Goal: Information Seeking & Learning: Learn about a topic

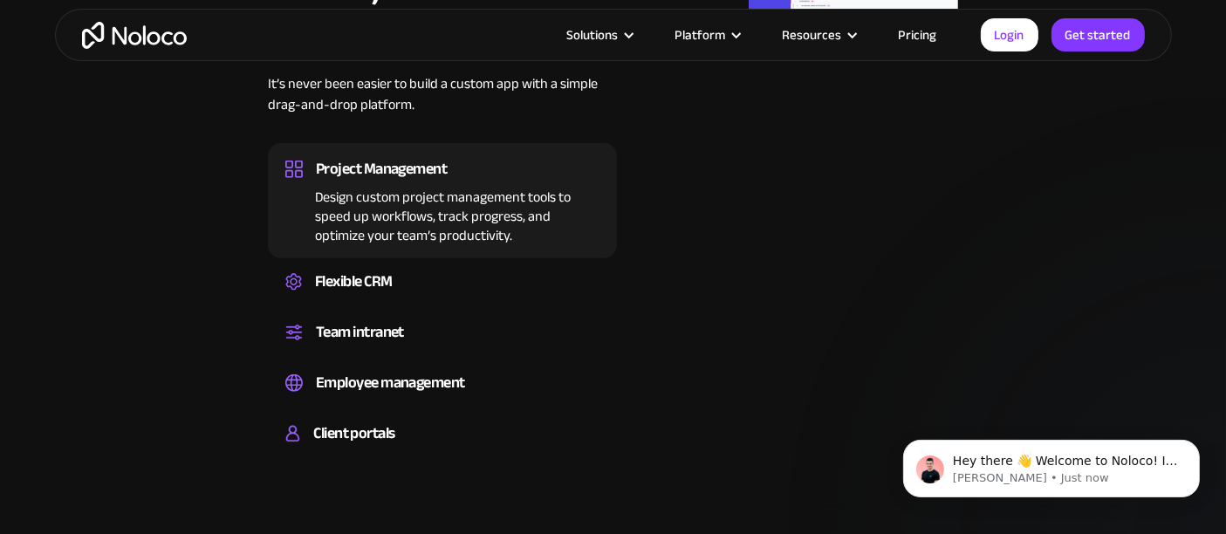
scroll to position [1192, 0]
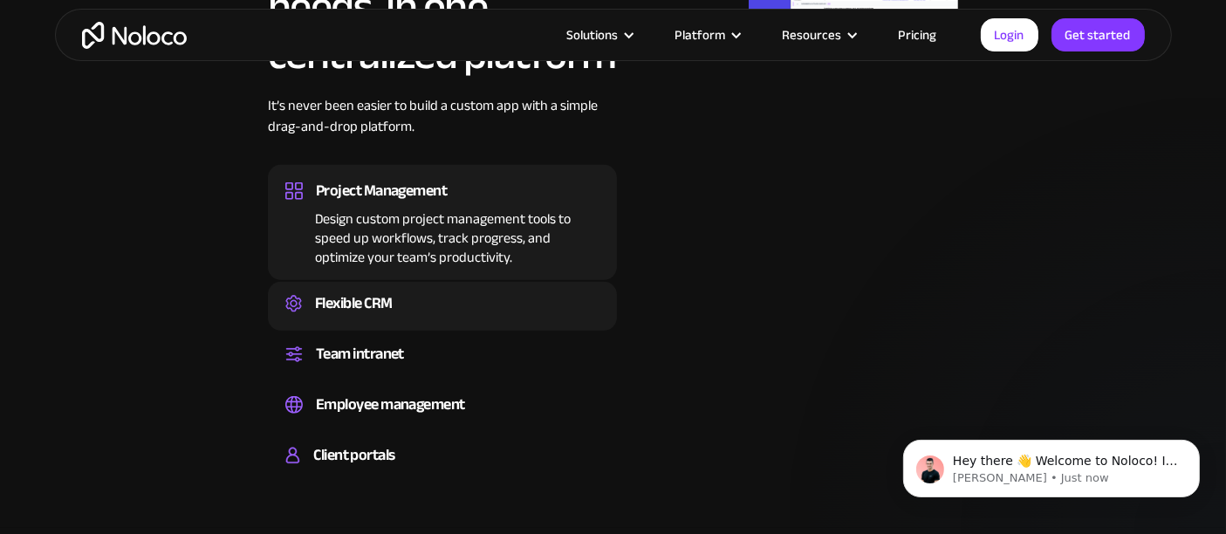
click at [481, 306] on div "Flexible CRM" at bounding box center [442, 304] width 314 height 26
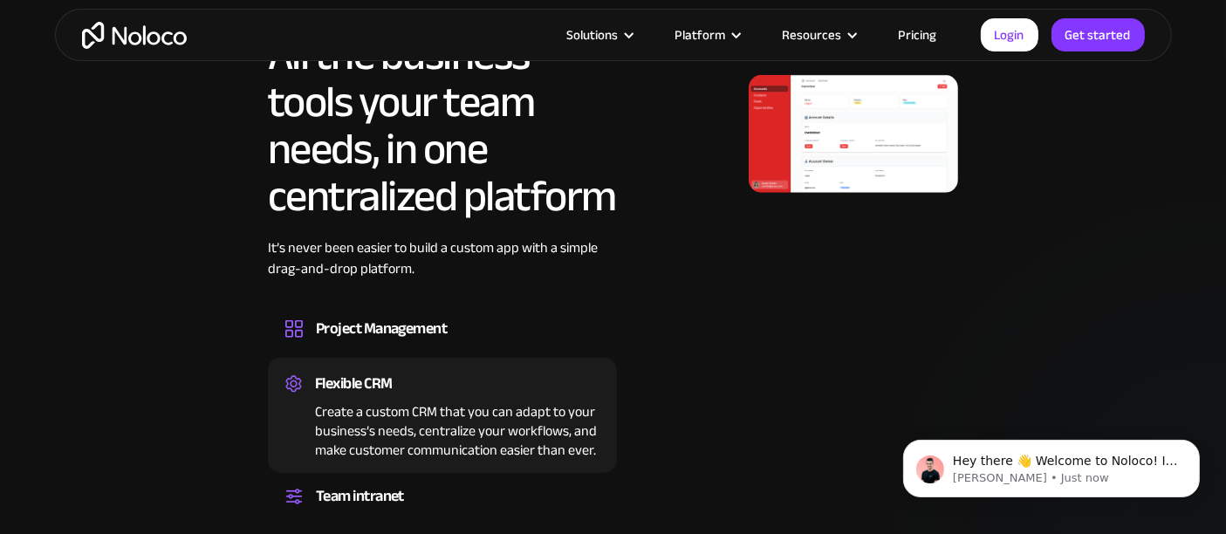
scroll to position [1058, 0]
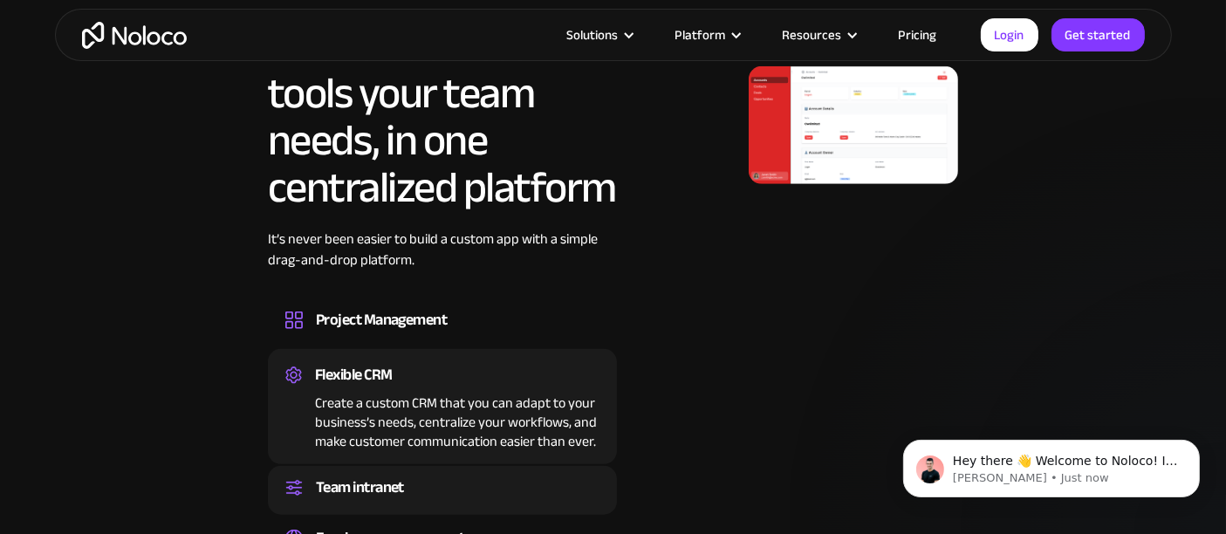
click at [466, 472] on div "Team intranet Set up a central space for your team to collaborate, share inform…" at bounding box center [442, 490] width 349 height 49
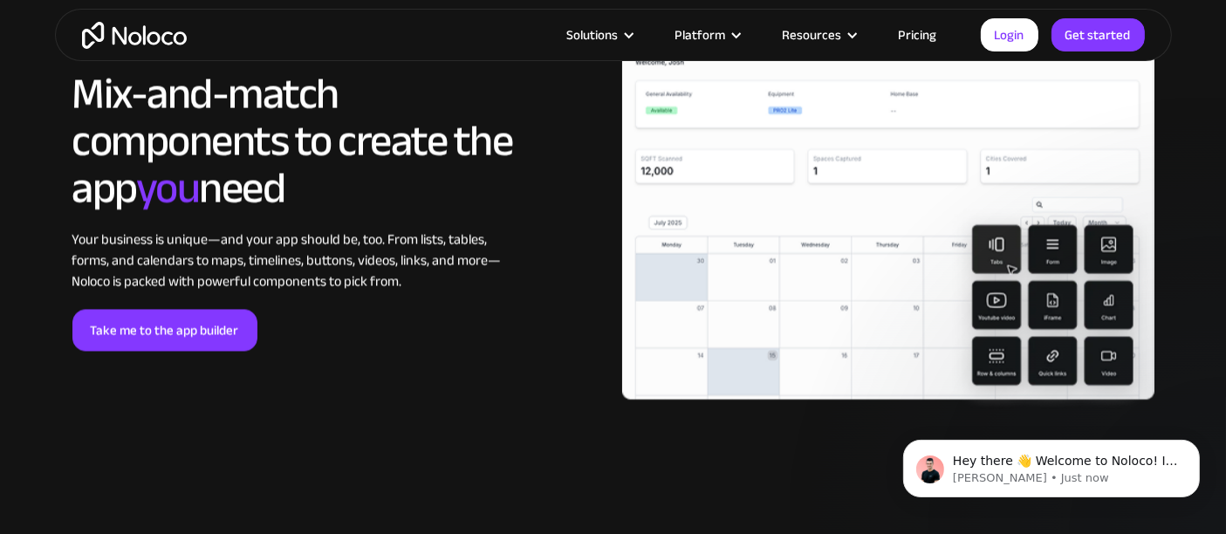
scroll to position [3035, 0]
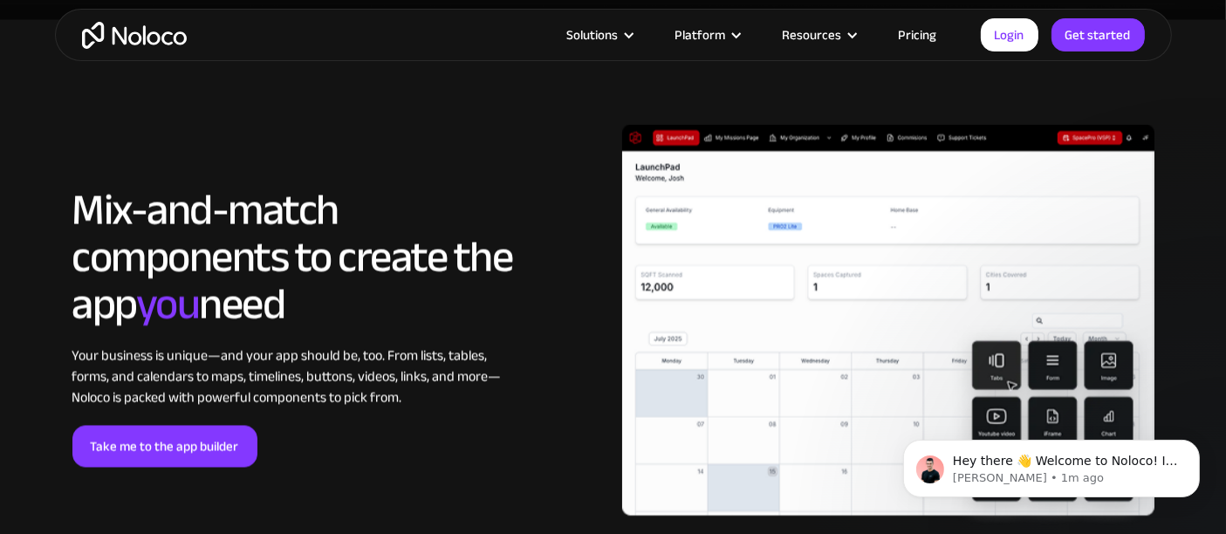
click at [934, 38] on link "Pricing" at bounding box center [918, 35] width 82 height 23
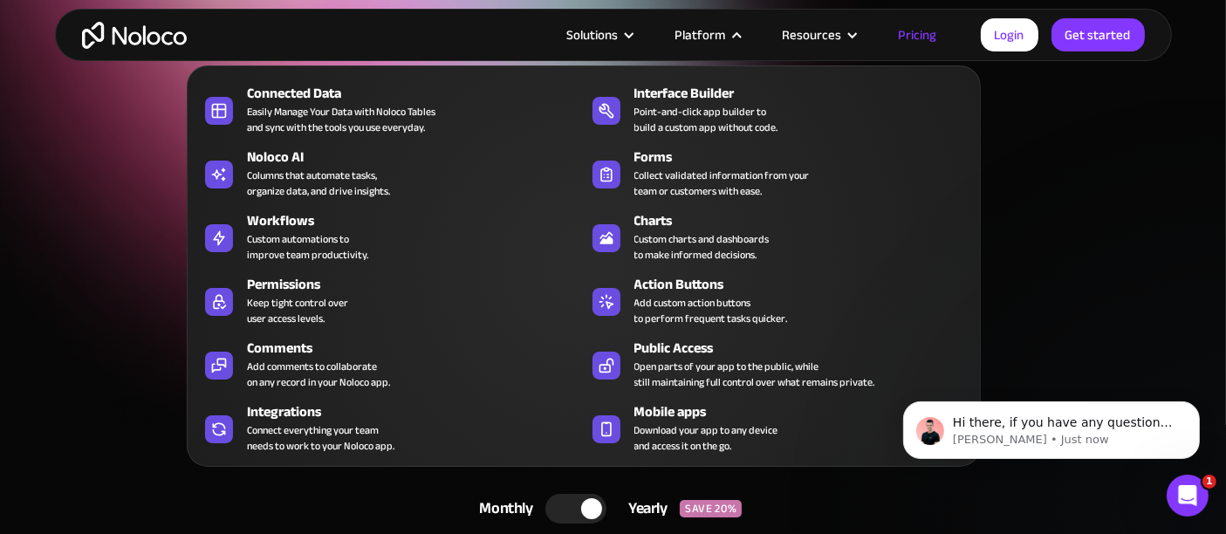
scroll to position [15, 0]
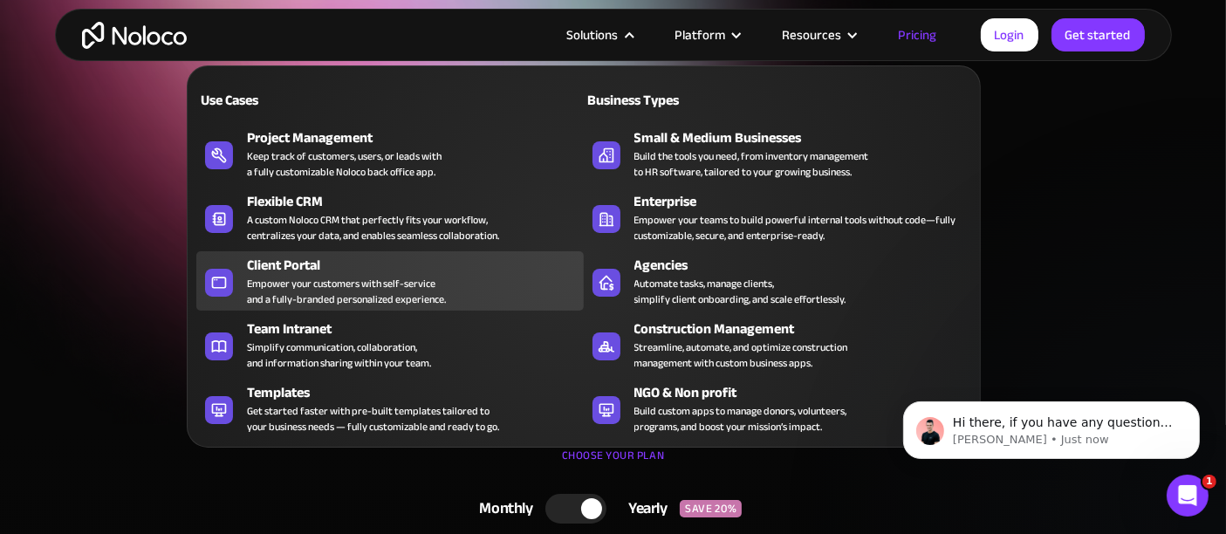
click at [310, 284] on div "Empower your customers with self-service and a fully-branded personalized exper…" at bounding box center [346, 291] width 199 height 31
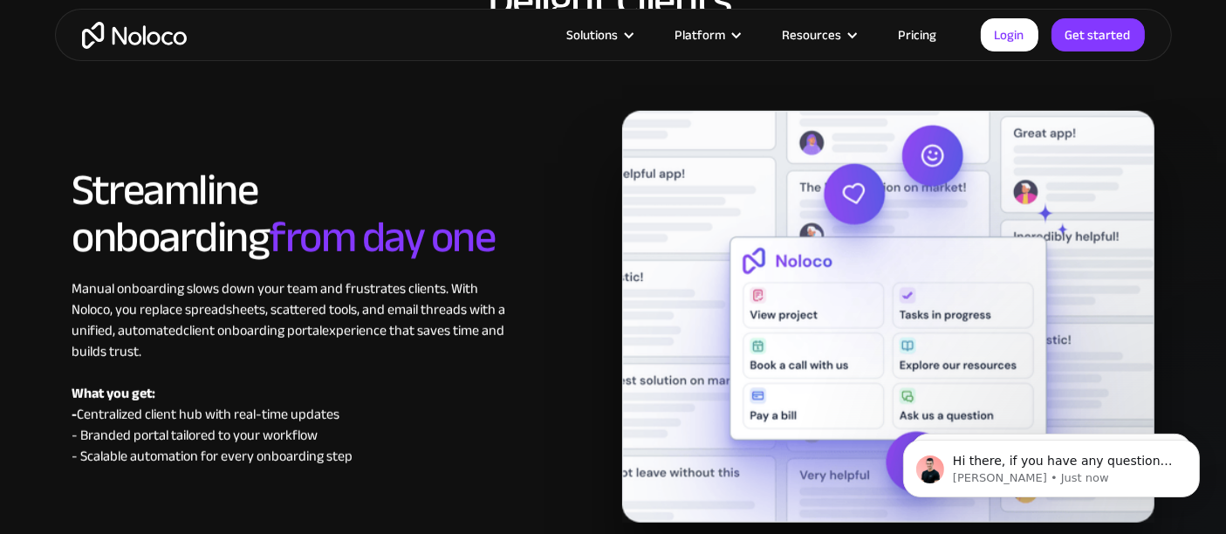
scroll to position [7859, 0]
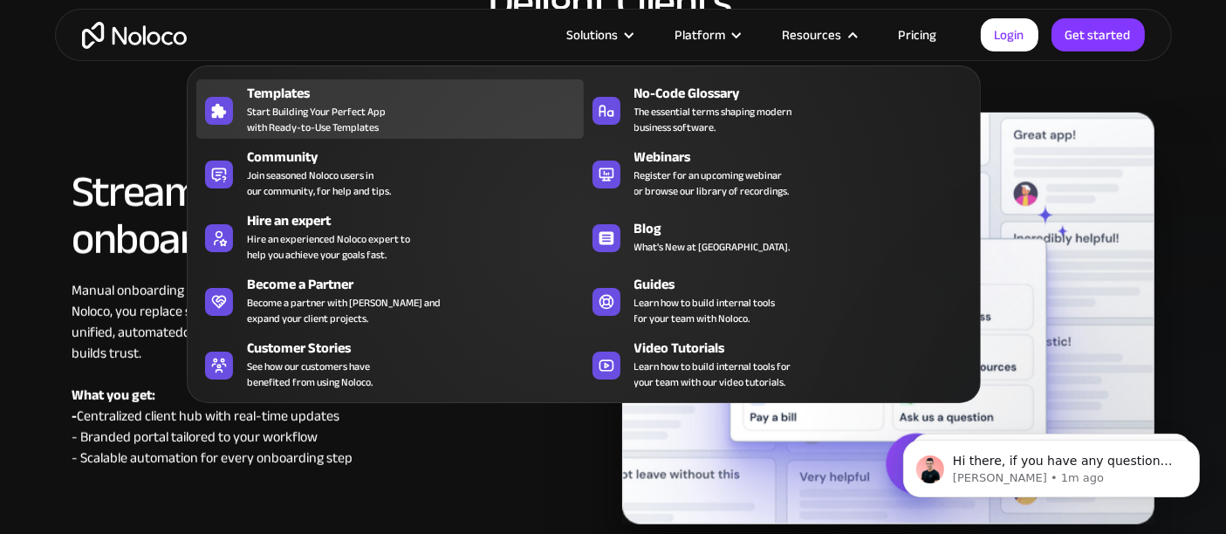
click at [390, 106] on div "Templates Start Building Your Perfect App with Ready-to-Use Templates" at bounding box center [411, 109] width 328 height 52
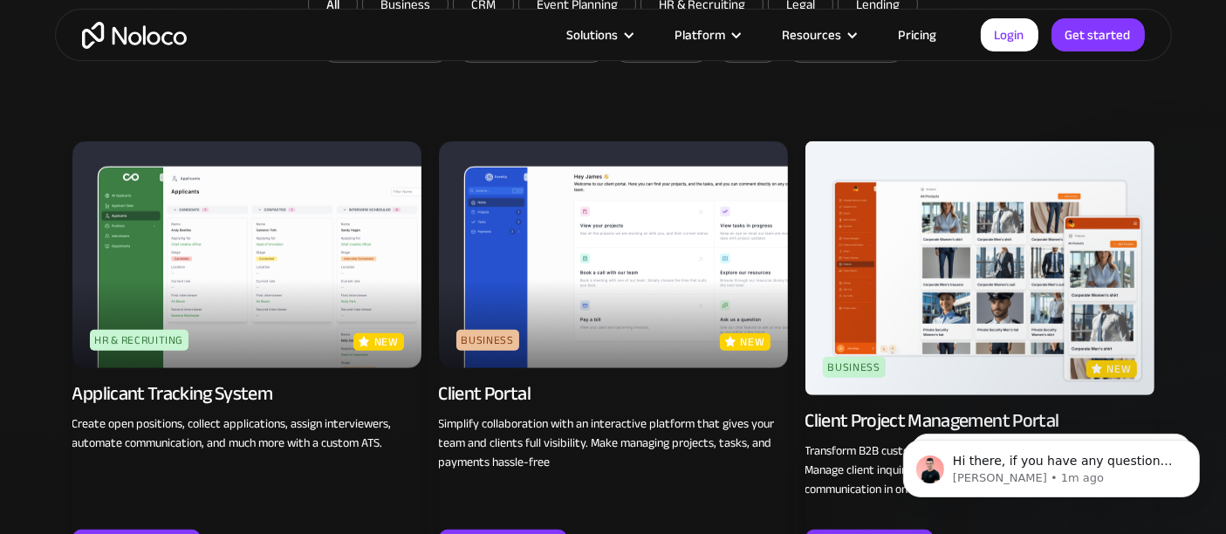
scroll to position [1233, 0]
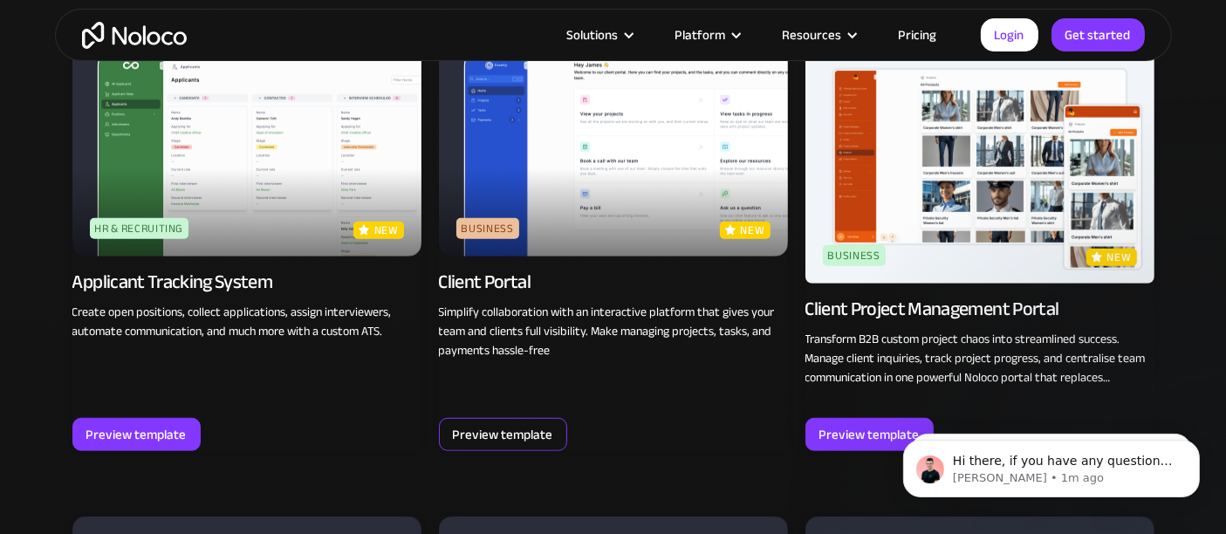
click at [533, 435] on div "Preview template" at bounding box center [503, 434] width 100 height 23
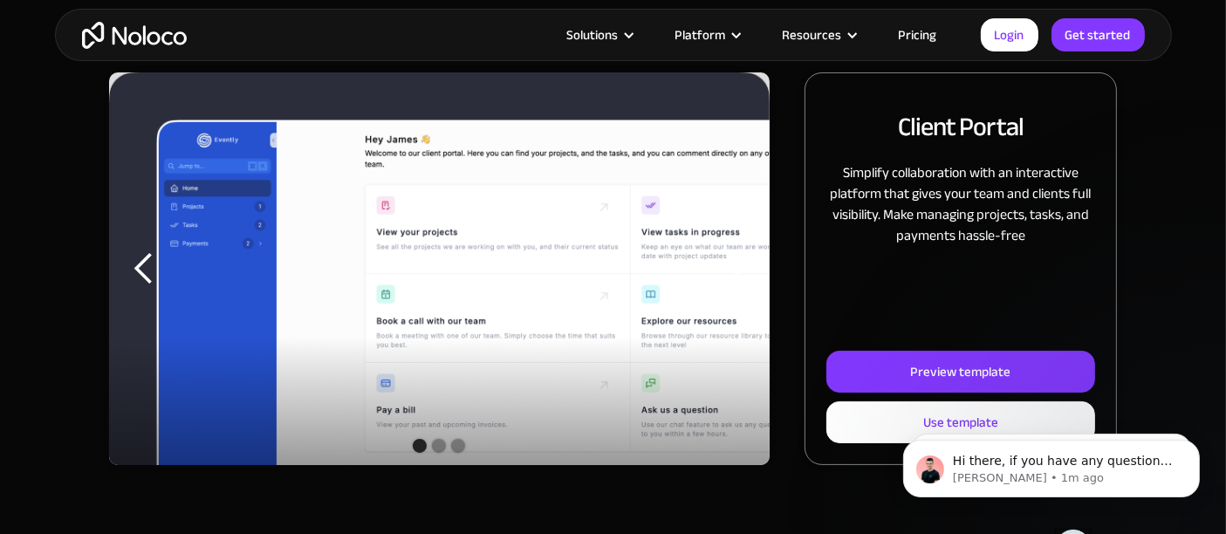
scroll to position [224, 0]
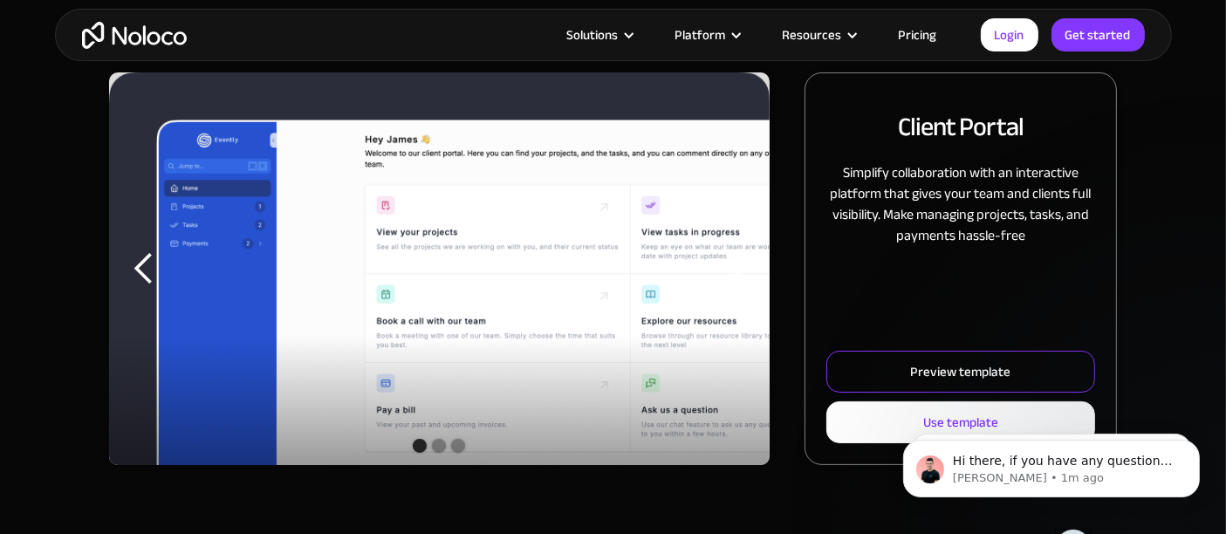
click at [927, 368] on div "Preview template" at bounding box center [960, 372] width 100 height 23
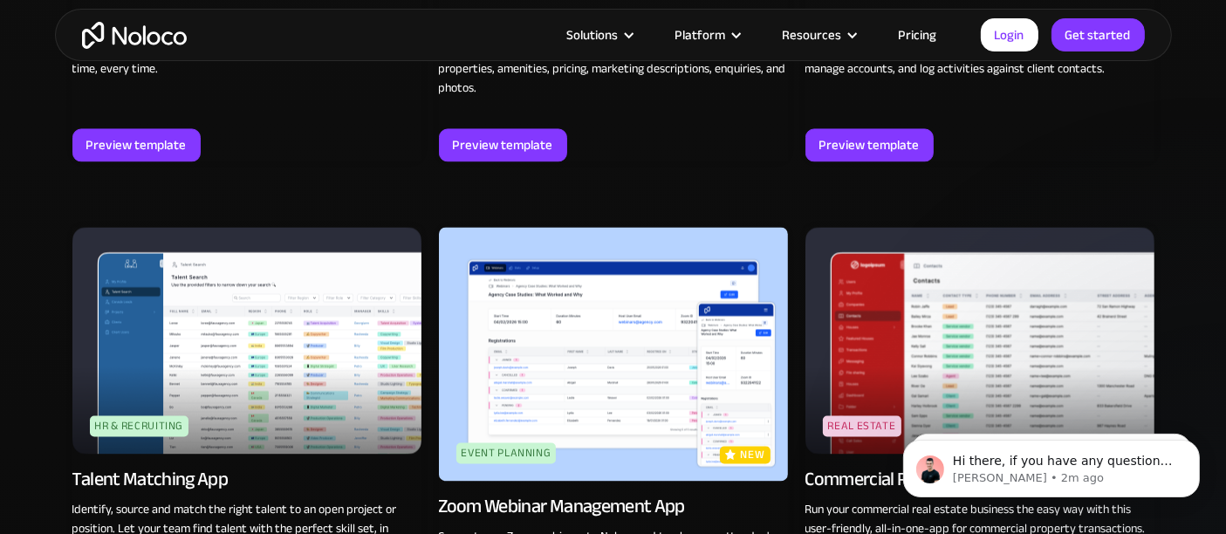
scroll to position [3129, 0]
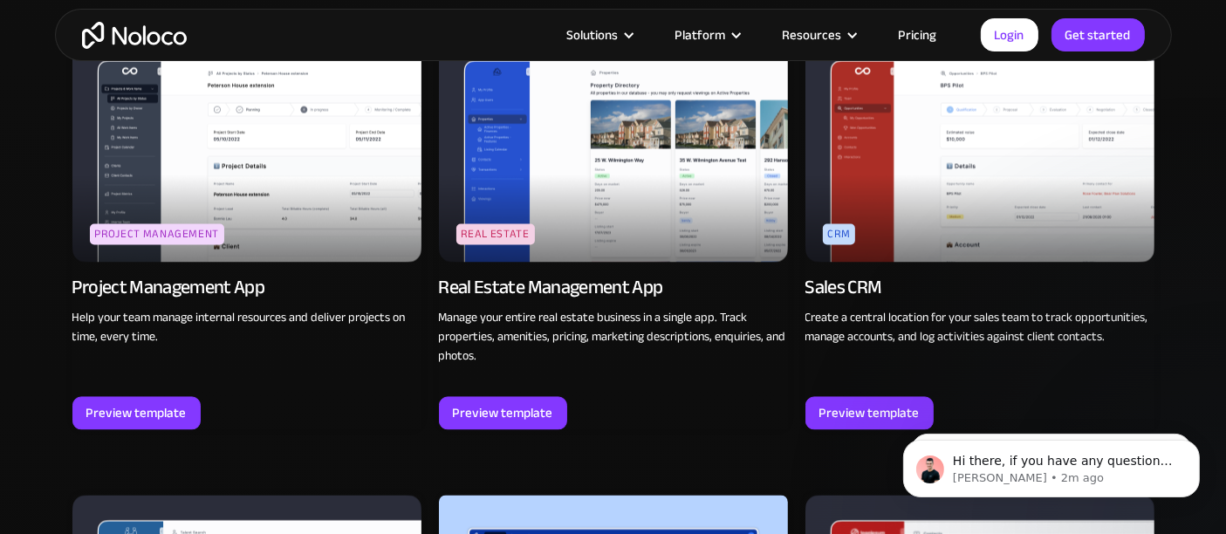
click at [142, 39] on img "home" at bounding box center [134, 35] width 105 height 27
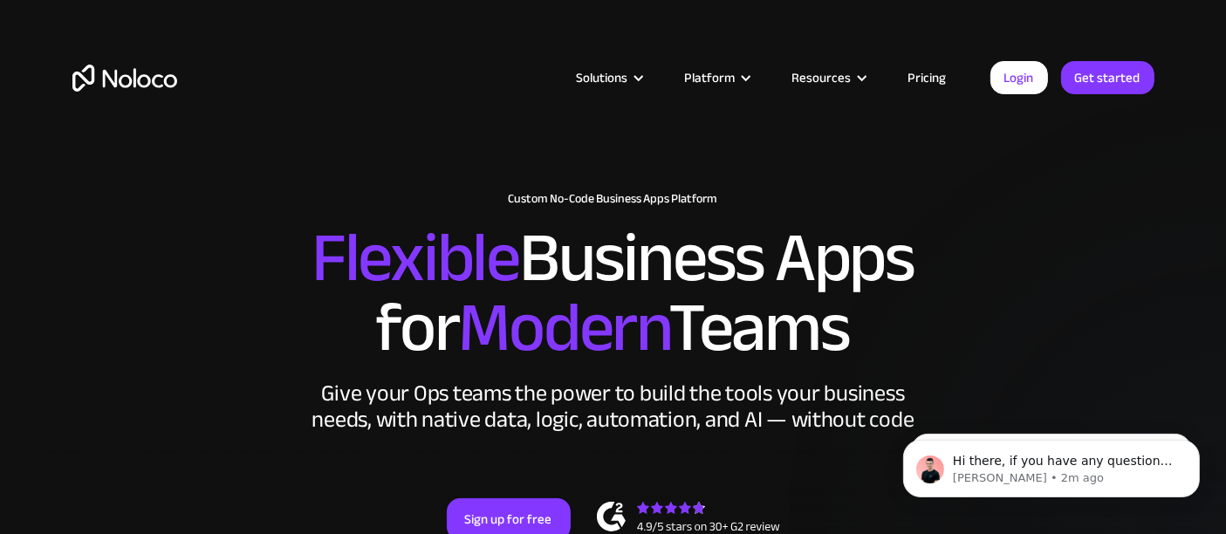
click at [1091, 320] on h2 "Flexible Business Apps for Modern Teams" at bounding box center [613, 293] width 1082 height 140
